Goal: Information Seeking & Learning: Learn about a topic

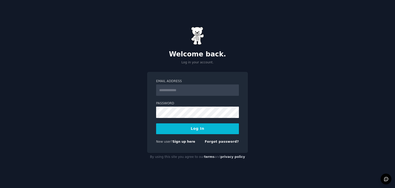
click at [181, 89] on input "Email Address" at bounding box center [197, 89] width 83 height 11
type input "**********"
click at [193, 129] on button "Log In" at bounding box center [197, 128] width 83 height 11
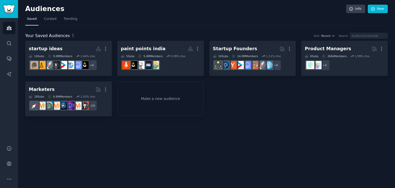
click at [193, 129] on div "Audiences Info New Saved Curated Trending Your Saved Audiences 5 Sort Recent Se…" at bounding box center [206, 94] width 377 height 188
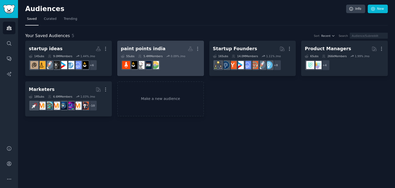
click at [169, 64] on dd "r/IndiaSpeaks" at bounding box center [160, 65] width 79 height 14
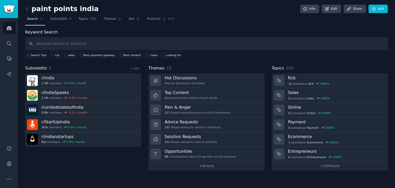
click at [23, 9] on div "paint points india Info Edit Share Add Search Subreddits 5 Topics 200 Themes As…" at bounding box center [206, 94] width 377 height 188
click at [24, 9] on div "paint points india Info Edit Share Add Search Subreddits 5 Topics 200 Themes As…" at bounding box center [206, 94] width 377 height 188
click at [27, 9] on icon at bounding box center [26, 8] width 5 height 5
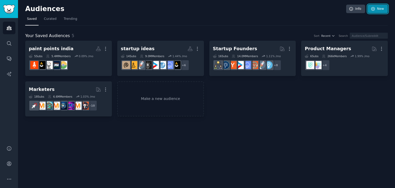
click at [372, 10] on icon at bounding box center [372, 9] width 5 height 5
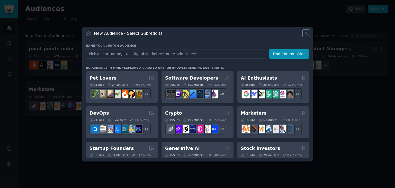
click at [305, 31] on icon at bounding box center [305, 33] width 5 height 5
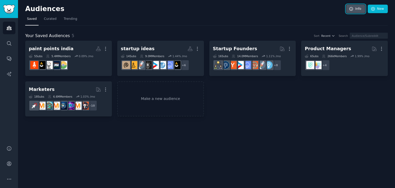
click at [358, 9] on link "Info" at bounding box center [355, 9] width 19 height 9
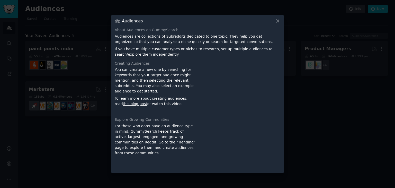
click at [278, 21] on icon at bounding box center [277, 20] width 5 height 5
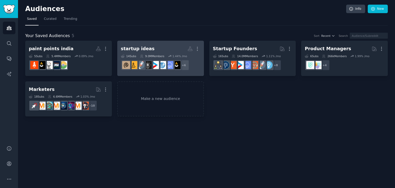
click at [132, 48] on div "startup ideas" at bounding box center [138, 48] width 34 height 6
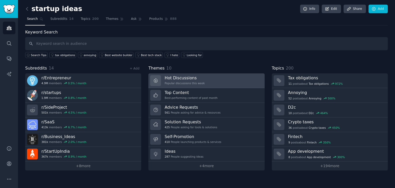
click at [248, 81] on link "Hot Discussions Popular discussions this week" at bounding box center [206, 80] width 116 height 15
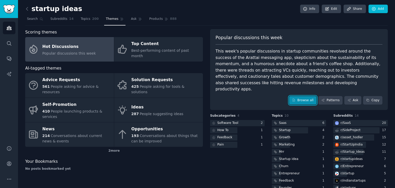
click at [305, 96] on link "Browse all" at bounding box center [302, 100] width 27 height 9
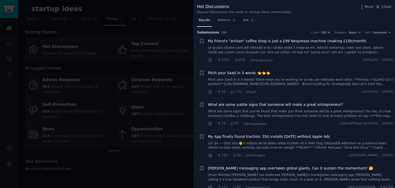
click at [146, 135] on div at bounding box center [197, 94] width 395 height 188
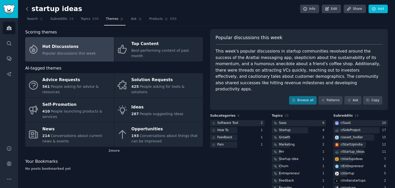
click at [26, 8] on icon at bounding box center [26, 8] width 5 height 5
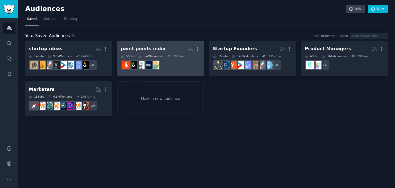
click at [168, 52] on h2 "paint points india More" at bounding box center [160, 48] width 79 height 9
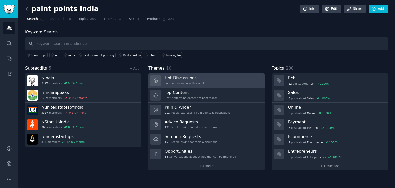
click at [190, 79] on h3 "Hot Discussions" at bounding box center [184, 77] width 40 height 5
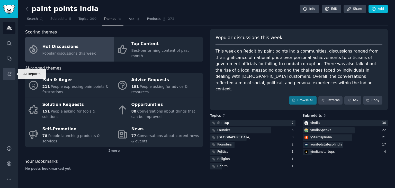
click at [7, 71] on icon "Sidebar" at bounding box center [8, 73] width 5 height 5
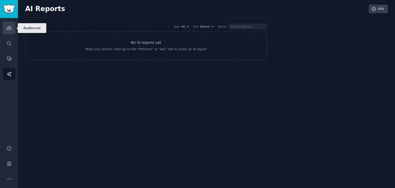
click at [11, 27] on icon "Sidebar" at bounding box center [9, 28] width 5 height 4
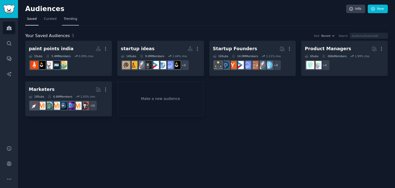
click at [71, 18] on span "Trending" at bounding box center [70, 19] width 13 height 5
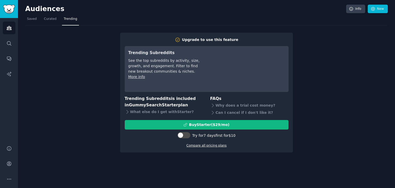
click at [212, 145] on link "Compare all pricing plans" at bounding box center [206, 145] width 40 height 4
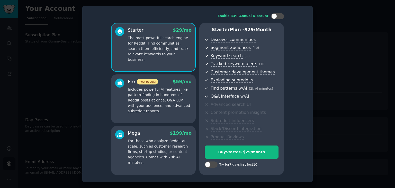
click at [62, 45] on div at bounding box center [197, 94] width 395 height 188
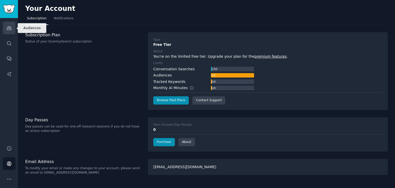
click at [9, 29] on icon "Sidebar" at bounding box center [8, 27] width 5 height 5
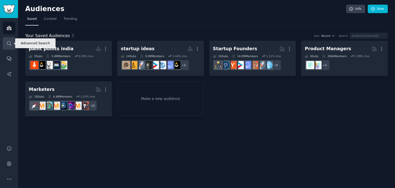
click at [10, 46] on link "Search" at bounding box center [9, 43] width 13 height 13
